Goal: Task Accomplishment & Management: Use online tool/utility

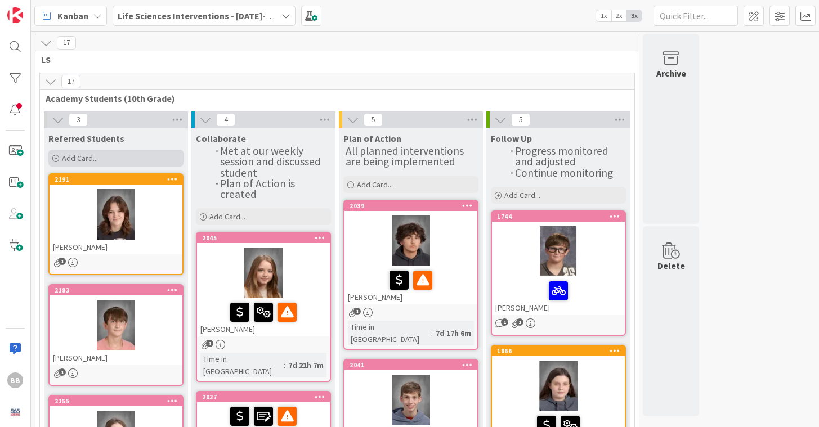
click at [77, 156] on span "Add Card..." at bounding box center [80, 158] width 36 height 10
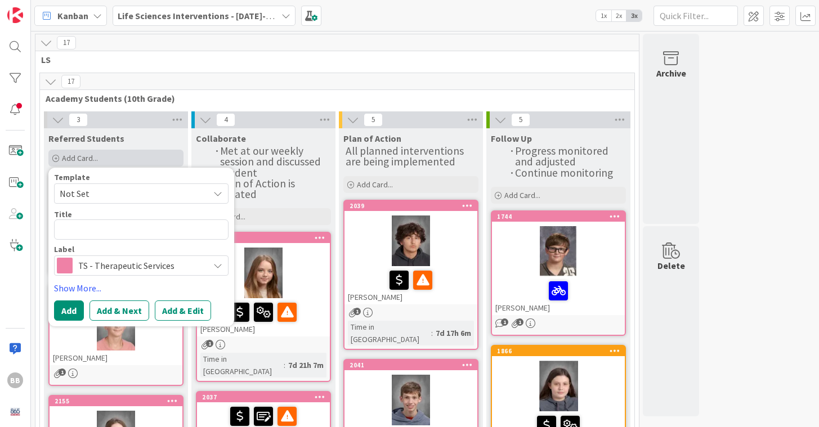
type textarea "x"
type textarea "D"
type textarea "x"
type textarea "Do"
type textarea "x"
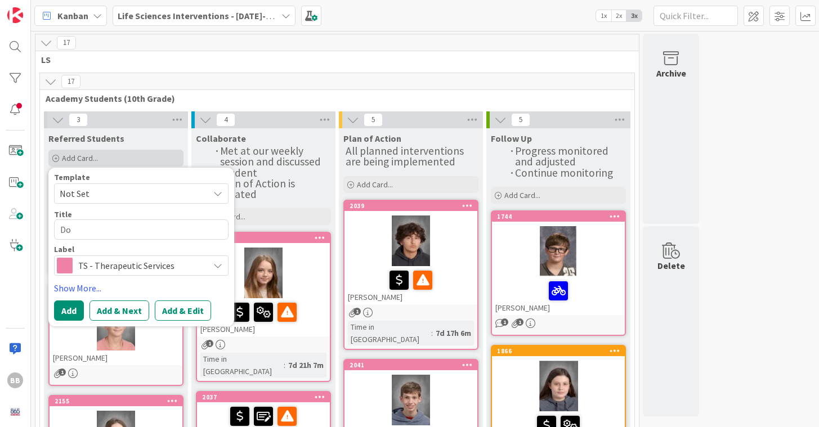
type textarea "Dou"
type textarea "x"
type textarea "[PERSON_NAME]"
type textarea "x"
type textarea "Dougl"
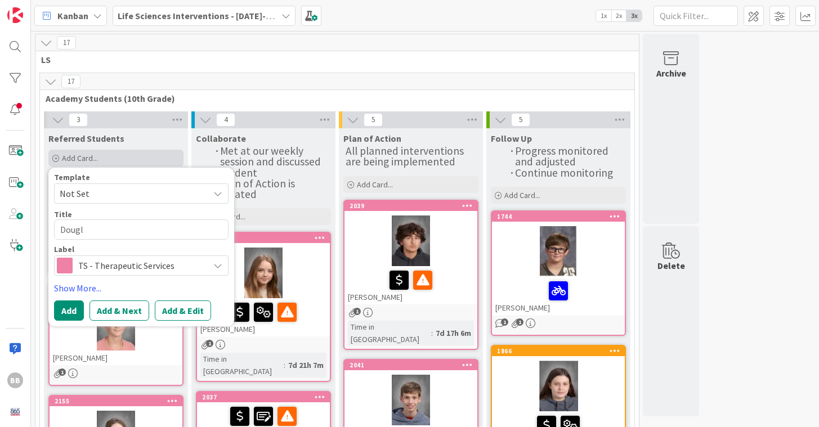
type textarea "x"
type textarea "Dougla"
type textarea "x"
type textarea "[PERSON_NAME]"
type textarea "x"
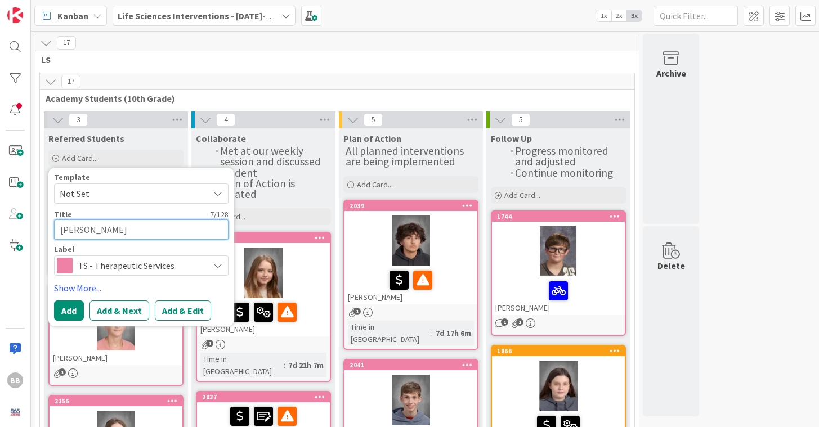
type textarea "[PERSON_NAME]"
type textarea "x"
type textarea "[PERSON_NAME]"
type textarea "x"
type textarea "[PERSON_NAME] St"
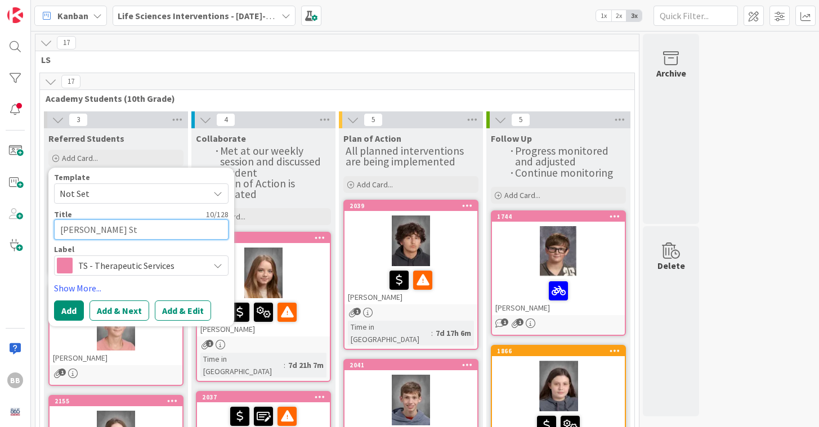
type textarea "x"
type textarea "[PERSON_NAME]"
type textarea "x"
type textarea "[PERSON_NAME]"
type textarea "x"
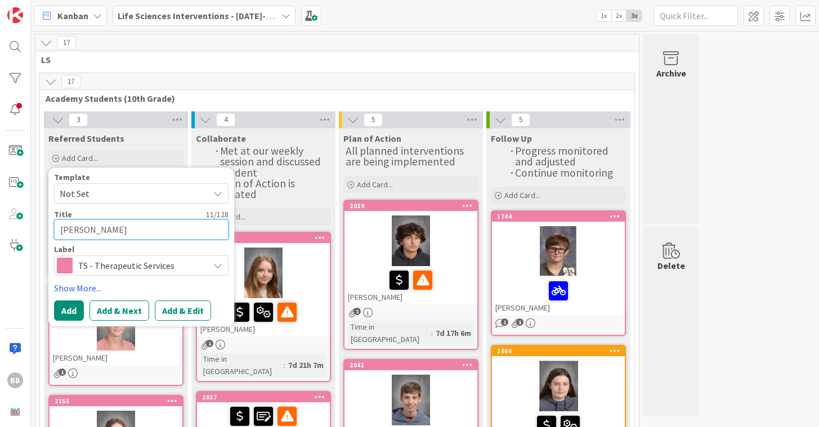
type textarea "[PERSON_NAME]"
type textarea "x"
type textarea "[PERSON_NAME]"
type textarea "x"
type textarea "[PERSON_NAME]"
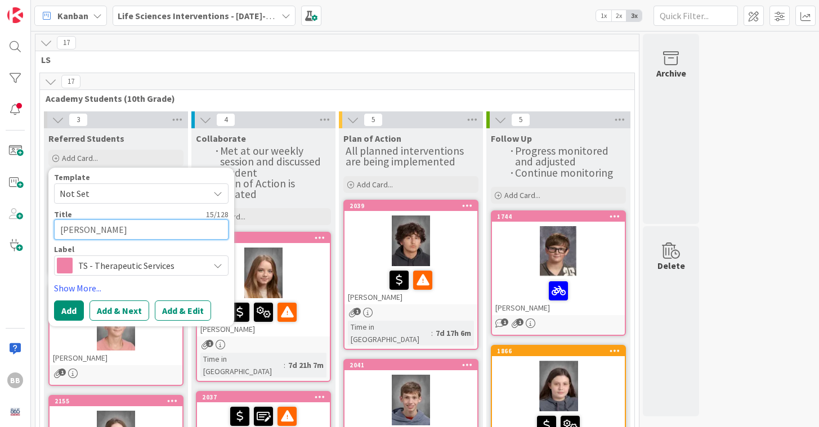
type textarea "x"
type textarea "[PERSON_NAME]"
type textarea "x"
type textarea "[PERSON_NAME]"
click at [222, 263] on div "TS - Therapeutic Services" at bounding box center [141, 266] width 175 height 20
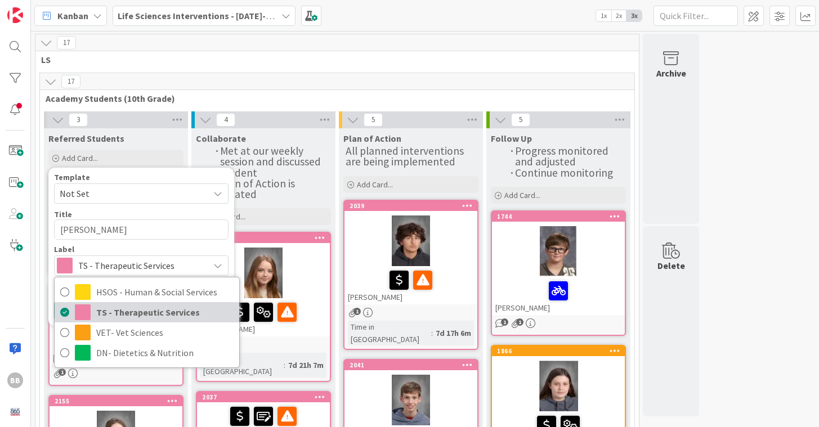
click at [125, 309] on span "TS - Therapeutic Services" at bounding box center [164, 312] width 137 height 17
type textarea "x"
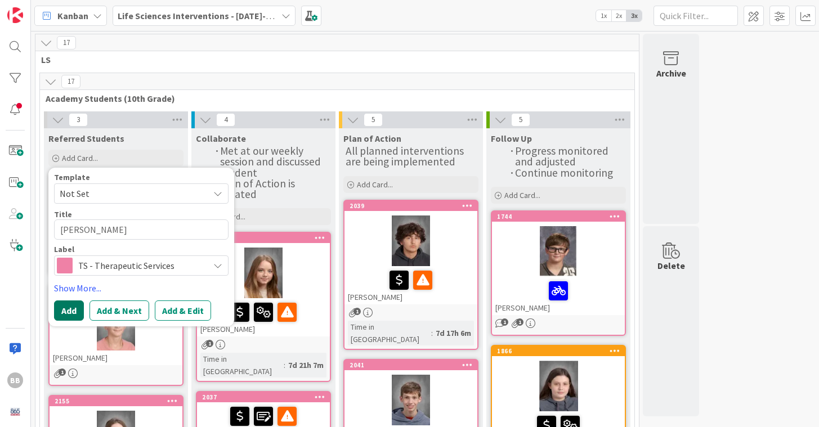
click at [70, 308] on button "Add" at bounding box center [69, 311] width 30 height 20
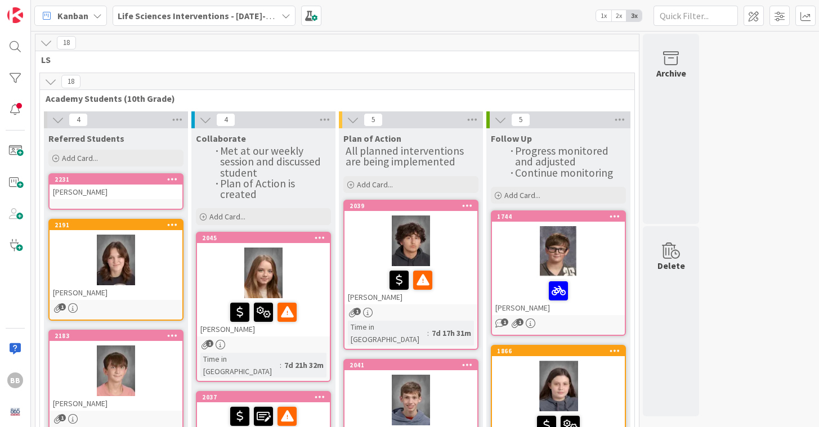
click at [177, 179] on div at bounding box center [172, 180] width 20 height 8
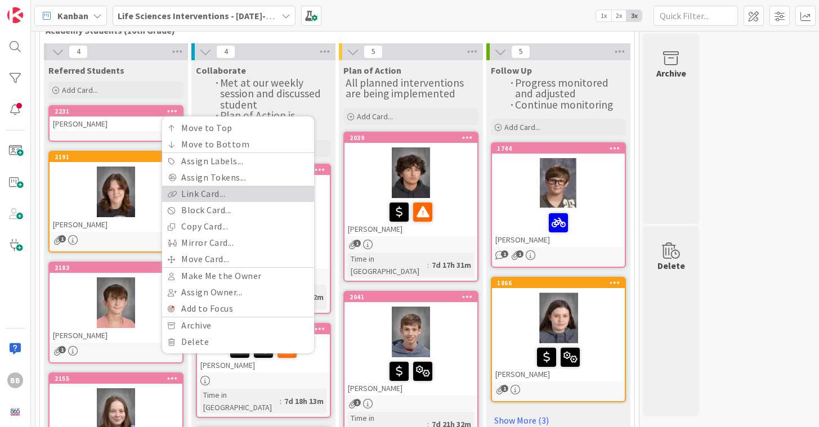
scroll to position [70, 0]
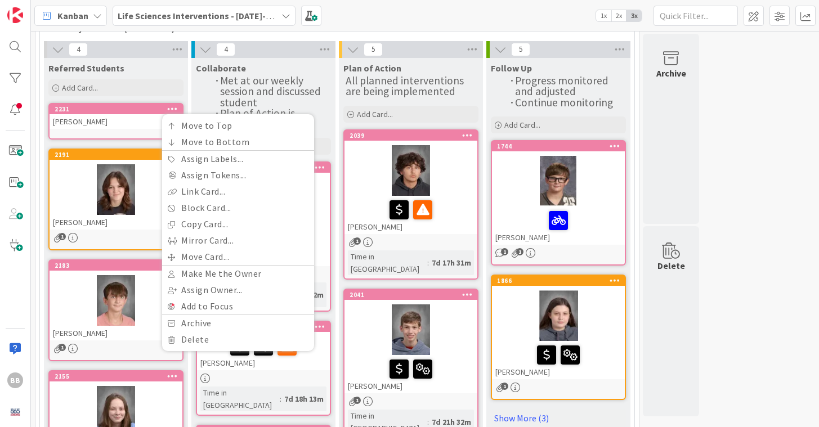
click at [91, 119] on div "[PERSON_NAME]" at bounding box center [116, 121] width 133 height 15
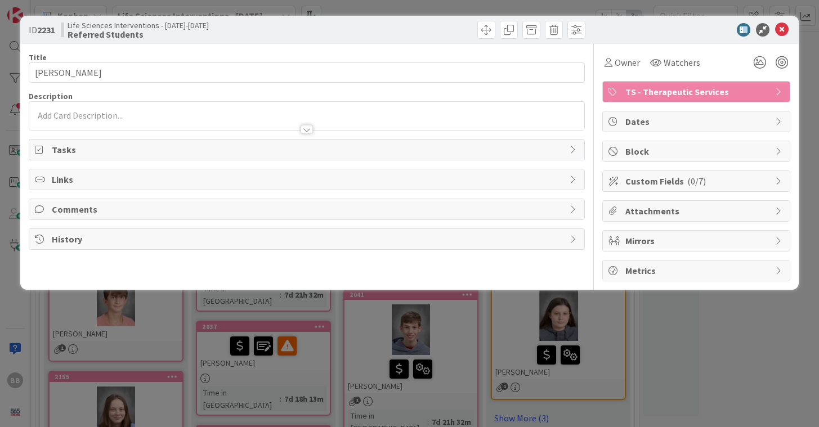
click at [81, 117] on div at bounding box center [306, 116] width 555 height 28
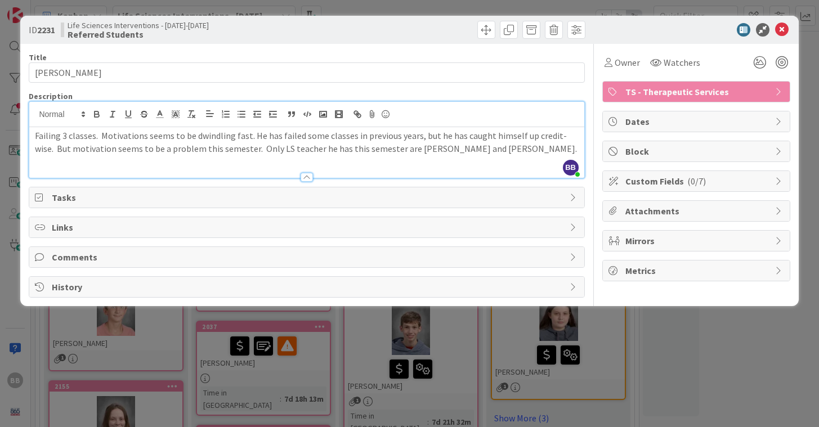
click at [296, 149] on p "Failing 3 classes. Motivations seems to be dwindling fast. He has failed some c…" at bounding box center [306, 142] width 543 height 25
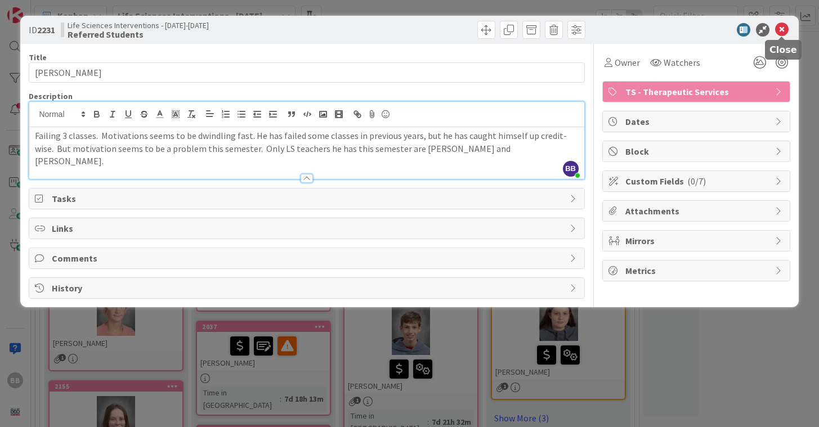
click at [782, 28] on icon at bounding box center [782, 30] width 14 height 14
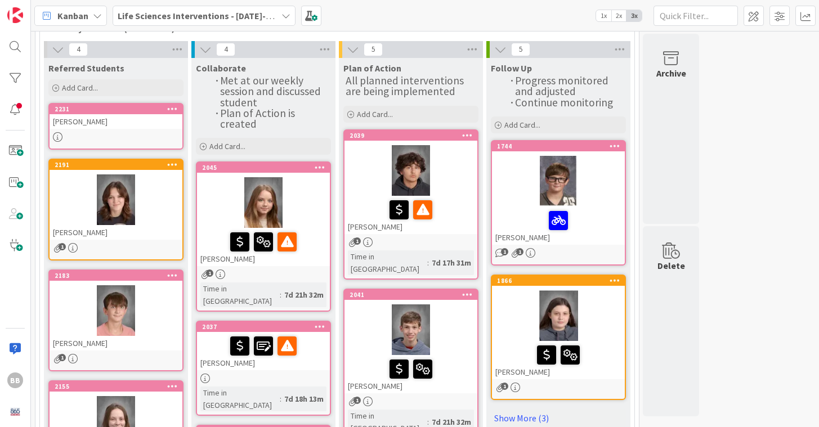
click at [82, 125] on div "[PERSON_NAME]" at bounding box center [116, 121] width 133 height 15
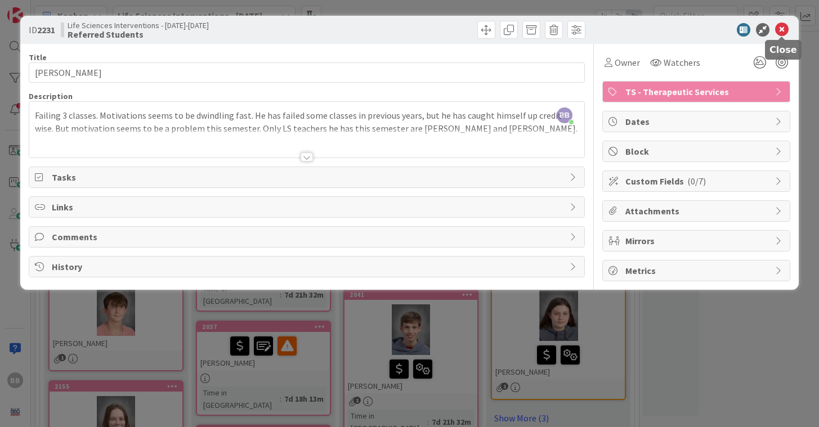
click at [784, 28] on icon at bounding box center [782, 30] width 14 height 14
